Goal: Navigation & Orientation: Find specific page/section

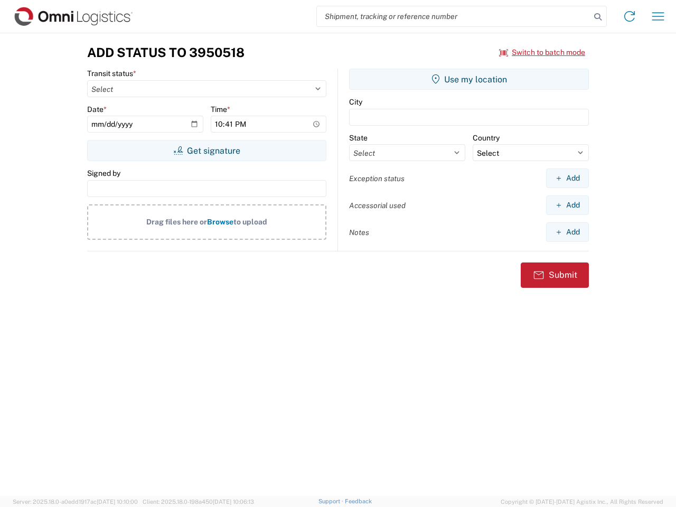
click at [454, 16] on input "search" at bounding box center [454, 16] width 274 height 20
click at [598, 17] on icon at bounding box center [598, 17] width 15 height 15
click at [630, 16] on icon at bounding box center [629, 16] width 17 height 17
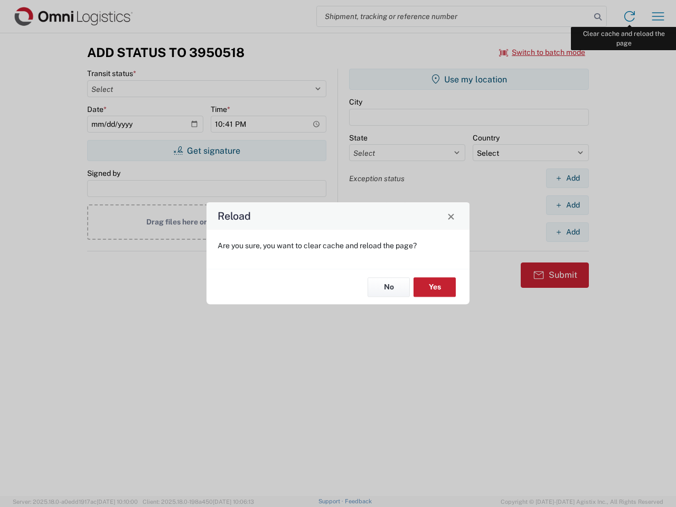
click at [658, 16] on div "Reload Are you sure, you want to clear cache and reload the page? No Yes" at bounding box center [338, 253] width 676 height 507
click at [543, 52] on div "Reload Are you sure, you want to clear cache and reload the page? No Yes" at bounding box center [338, 253] width 676 height 507
click at [207, 151] on div "Reload Are you sure, you want to clear cache and reload the page? No Yes" at bounding box center [338, 253] width 676 height 507
click at [469, 79] on div "Reload Are you sure, you want to clear cache and reload the page? No Yes" at bounding box center [338, 253] width 676 height 507
click at [567, 178] on div "Reload Are you sure, you want to clear cache and reload the page? No Yes" at bounding box center [338, 253] width 676 height 507
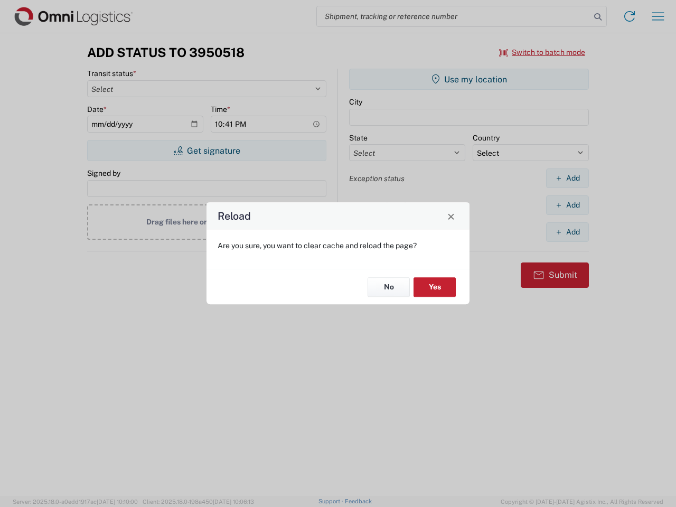
click at [567, 205] on div "Reload Are you sure, you want to clear cache and reload the page? No Yes" at bounding box center [338, 253] width 676 height 507
click at [567, 232] on div "Reload Are you sure, you want to clear cache and reload the page? No Yes" at bounding box center [338, 253] width 676 height 507
